Goal: Register for event/course

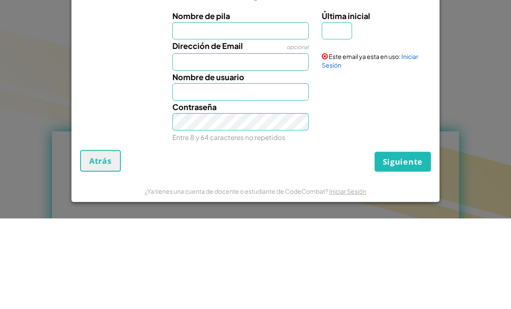
click at [407, 143] on link "Iniciar Sesión" at bounding box center [370, 151] width 97 height 16
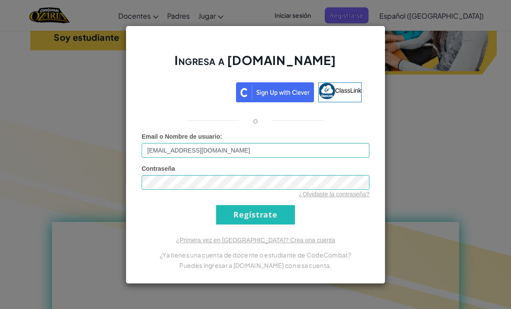
click at [303, 198] on link "¿Olvidaste la contraseña?" at bounding box center [334, 194] width 71 height 7
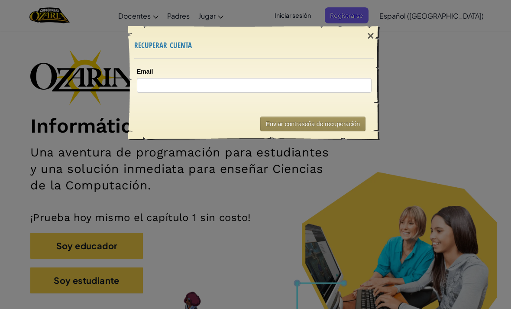
scroll to position [28, 0]
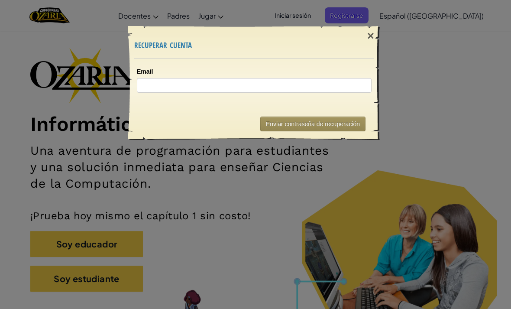
click at [364, 37] on div "×" at bounding box center [371, 35] width 20 height 25
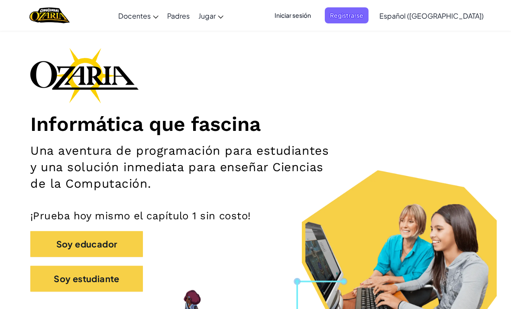
click at [116, 279] on button "Soy estudiante" at bounding box center [86, 279] width 113 height 26
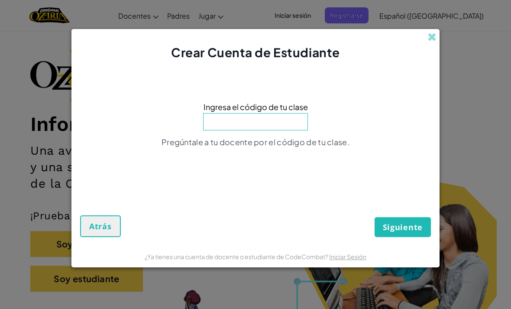
click at [293, 126] on input at bounding box center [255, 121] width 105 height 17
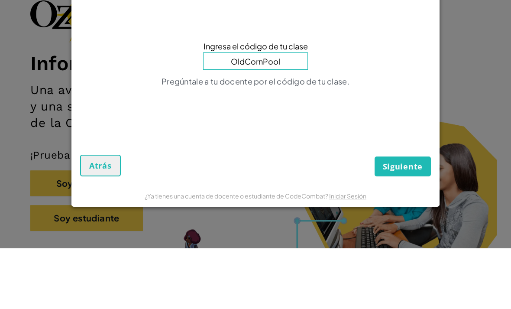
type input "OldCornPool"
click at [432, 101] on form "Ingresa el código de tu clase OldCornPool Pregúntale a tu docente por el código…" at bounding box center [256, 153] width 368 height 184
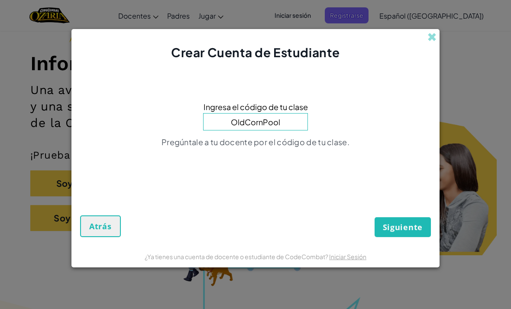
click at [402, 229] on span "Siguiente" at bounding box center [403, 227] width 40 height 10
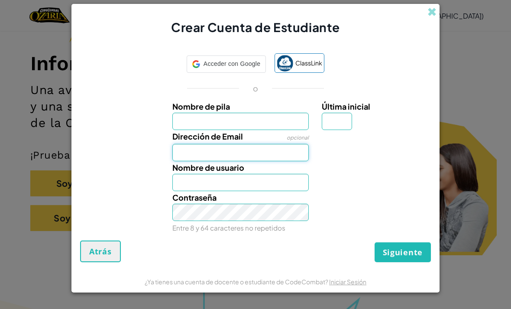
click at [285, 153] on input "Dirección de Email" at bounding box center [241, 152] width 137 height 17
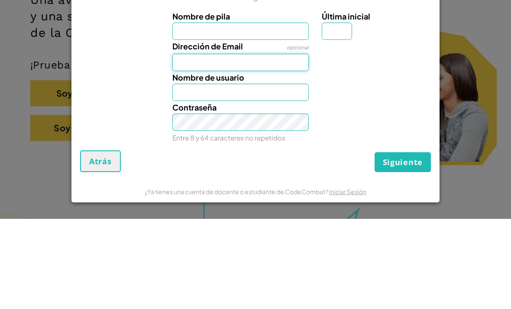
type input "[EMAIL_ADDRESS][DOMAIN_NAME]"
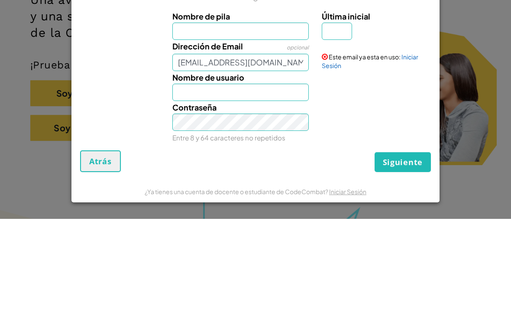
click at [417, 143] on link "Iniciar Sesión" at bounding box center [370, 151] width 97 height 16
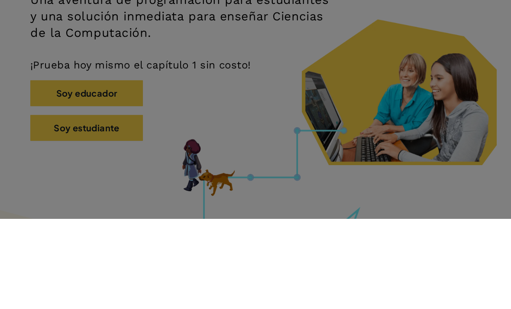
scroll to position [179, 0]
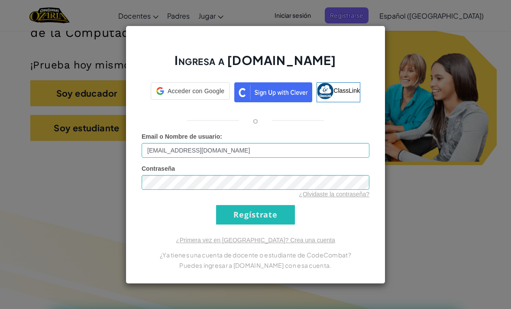
click at [406, 60] on div "Ingresa a [DOMAIN_NAME] Acceder con Google Acceder con Google. Se abre en una p…" at bounding box center [255, 154] width 511 height 309
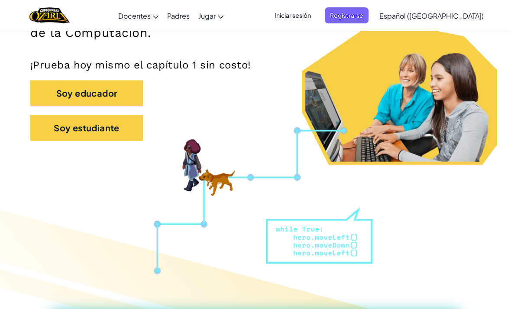
click at [54, 126] on button "Soy estudiante" at bounding box center [86, 128] width 113 height 26
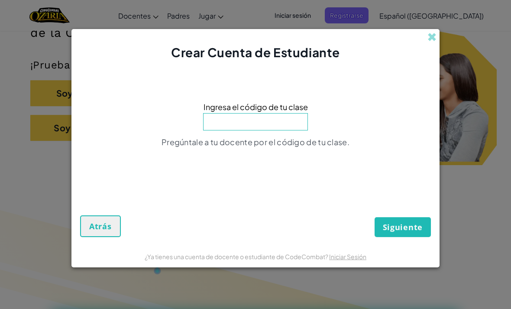
click at [282, 130] on input at bounding box center [255, 121] width 105 height 17
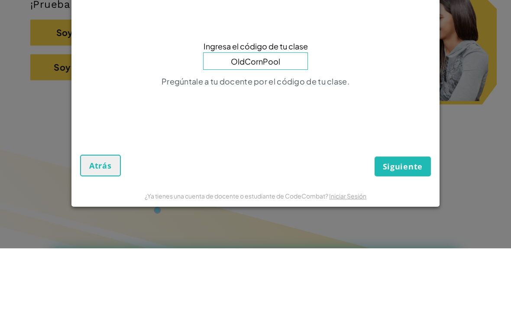
type input "OldCornPool"
click at [405, 91] on div "Ingresa el código de tu clase OldCornPool Pregúntale a tu docente por el código…" at bounding box center [255, 127] width 351 height 114
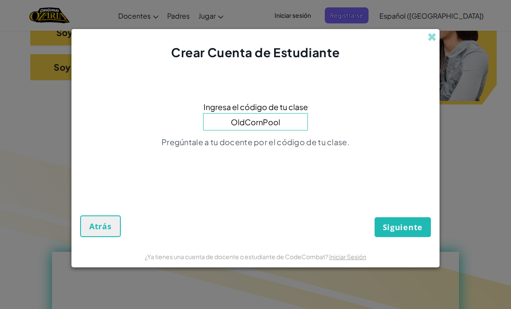
click at [405, 235] on button "Siguiente" at bounding box center [403, 227] width 56 height 20
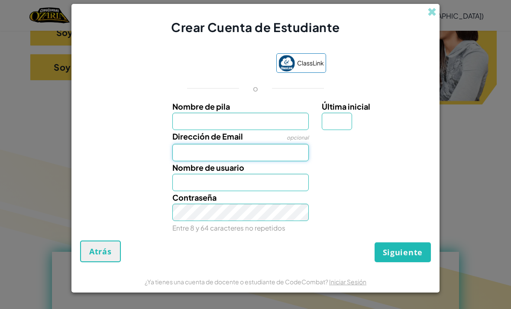
click at [297, 160] on input "Dirección de Email" at bounding box center [241, 152] width 137 height 17
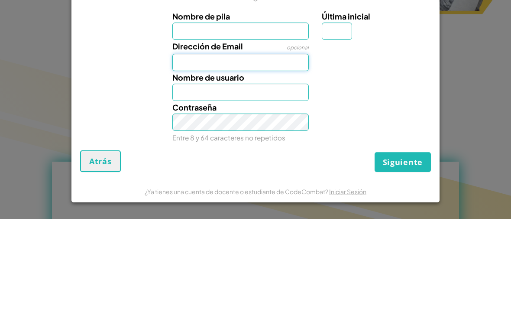
type input "[EMAIL_ADDRESS][DOMAIN_NAME]"
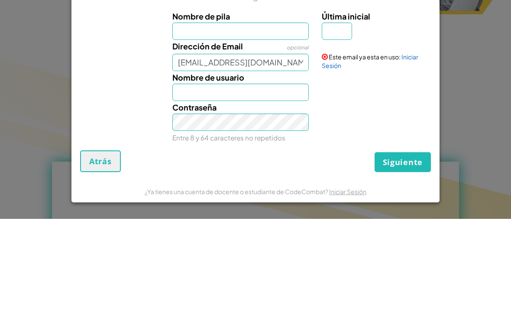
click at [405, 143] on link "Iniciar Sesión" at bounding box center [370, 151] width 97 height 16
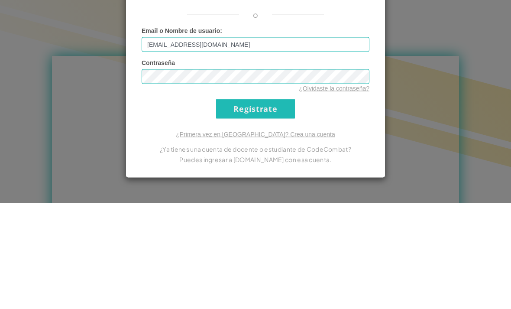
click at [256, 205] on input "Regístrate" at bounding box center [255, 215] width 79 height 20
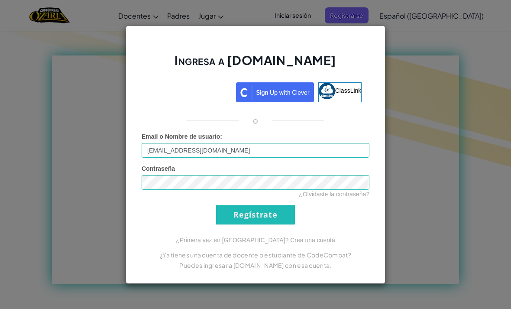
click at [283, 210] on input "Regístrate" at bounding box center [255, 215] width 79 height 20
click at [277, 217] on input "Regístrate" at bounding box center [255, 215] width 79 height 20
